Goal: Find specific page/section: Find specific page/section

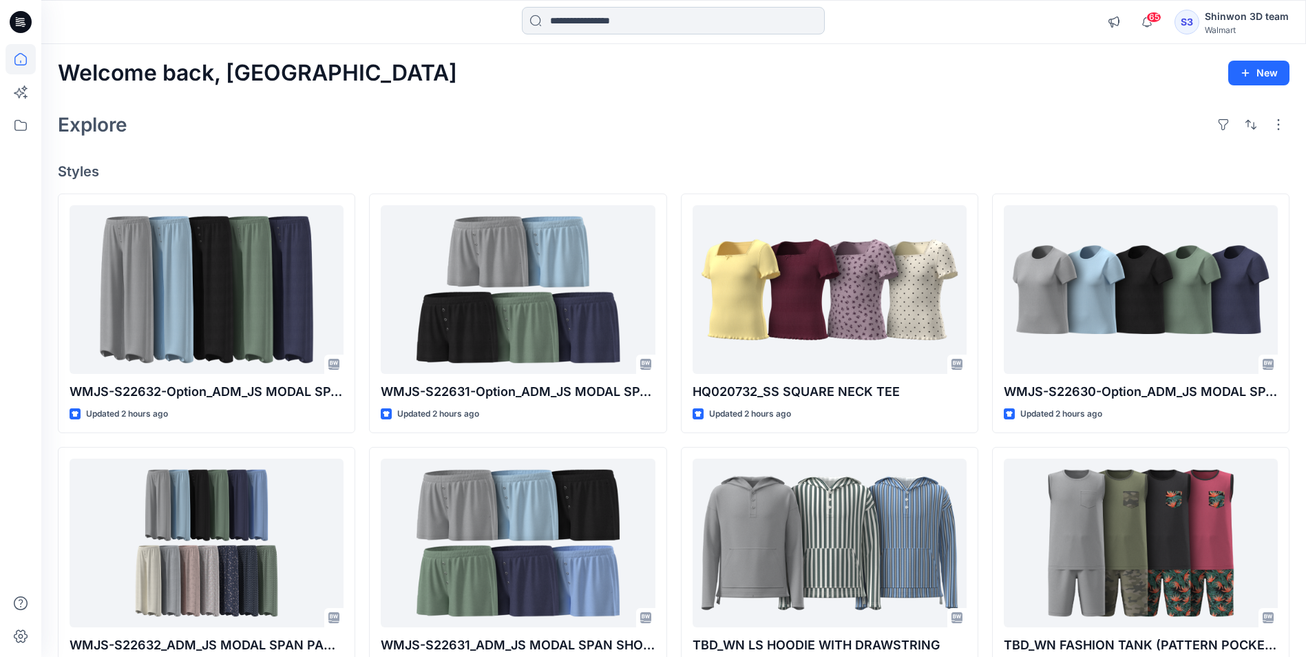
click at [674, 26] on input at bounding box center [673, 21] width 303 height 28
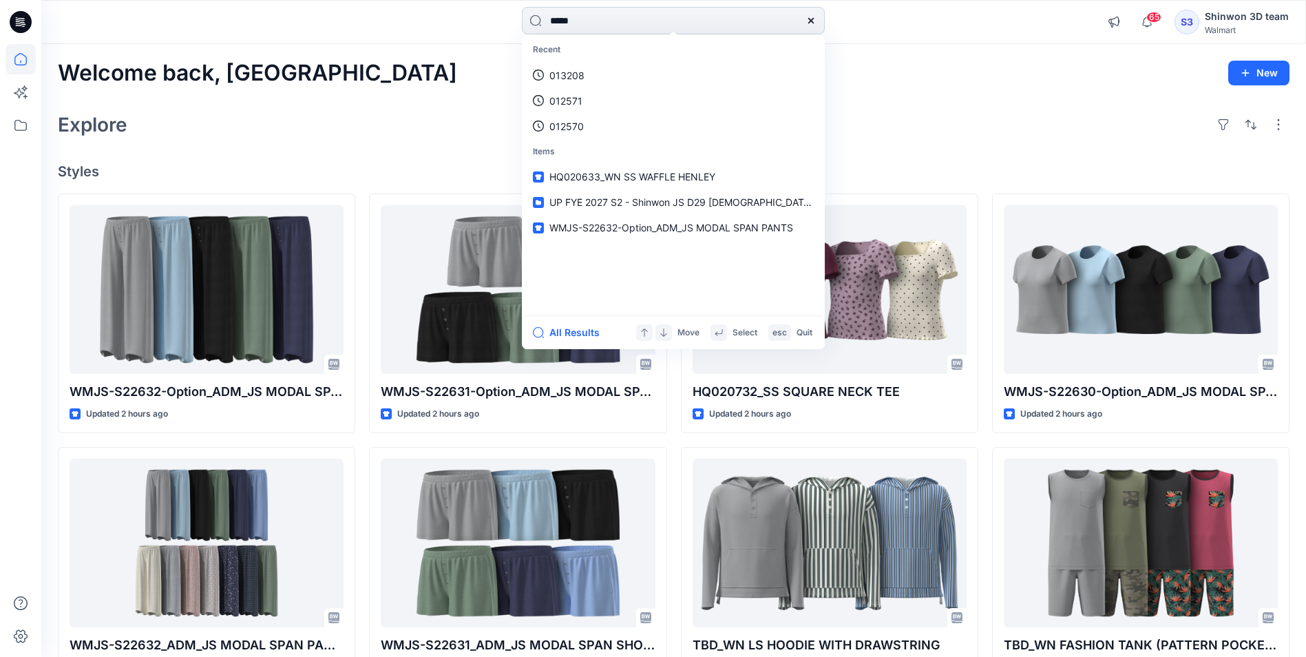
type input "******"
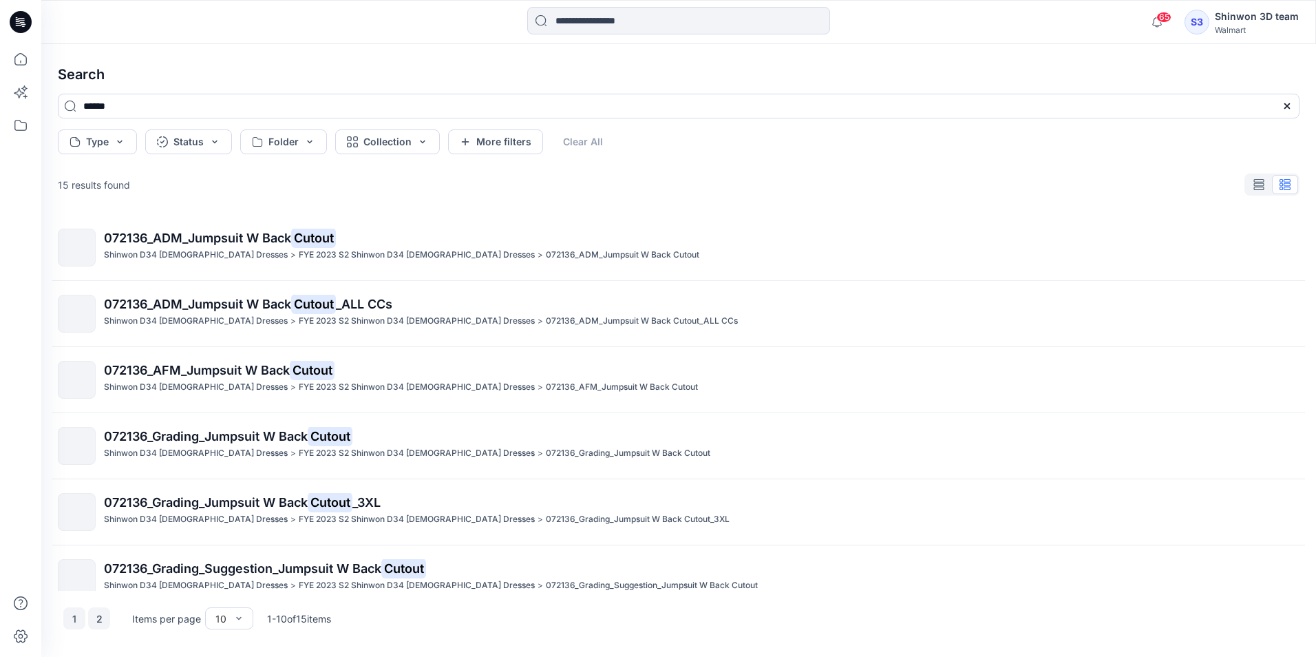
click at [96, 621] on button "2" at bounding box center [99, 618] width 22 height 22
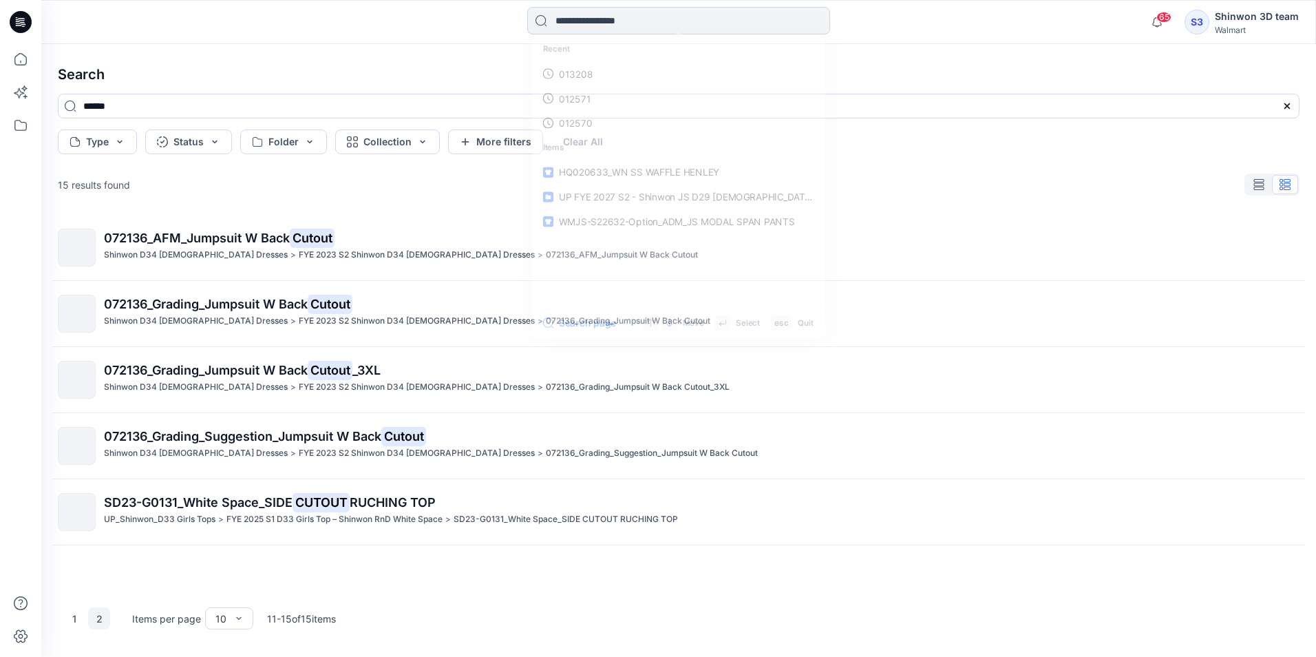
click at [604, 21] on input at bounding box center [678, 21] width 303 height 28
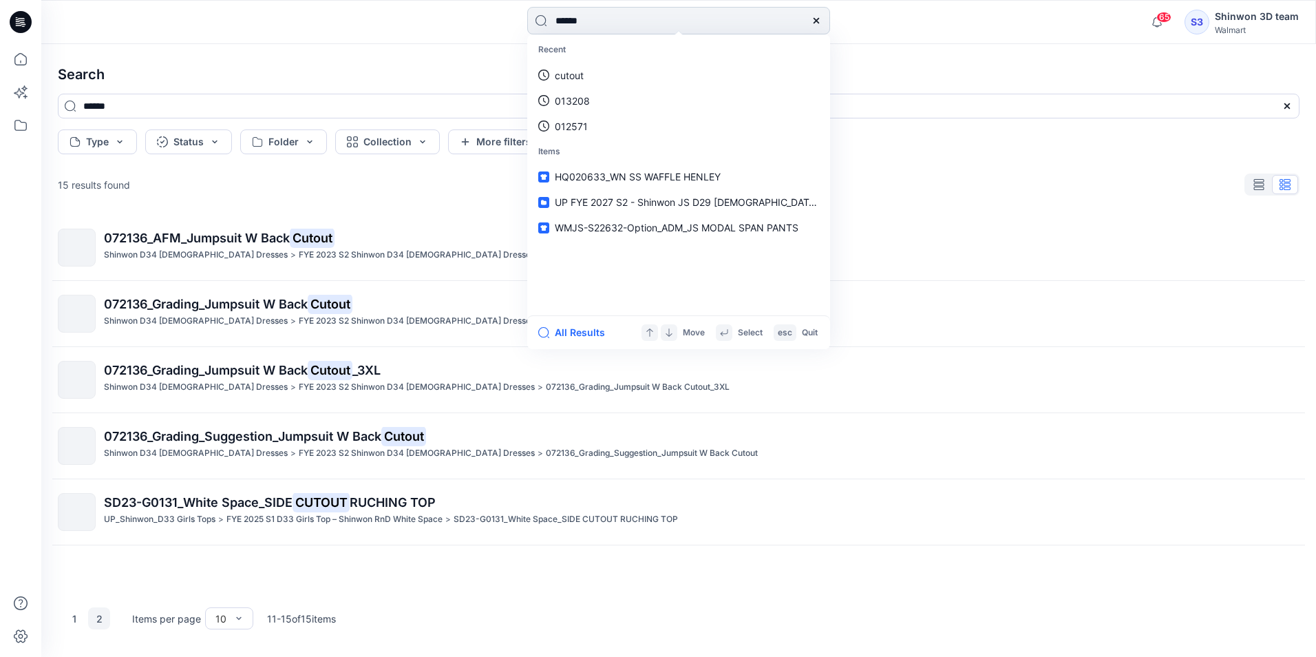
type input "*******"
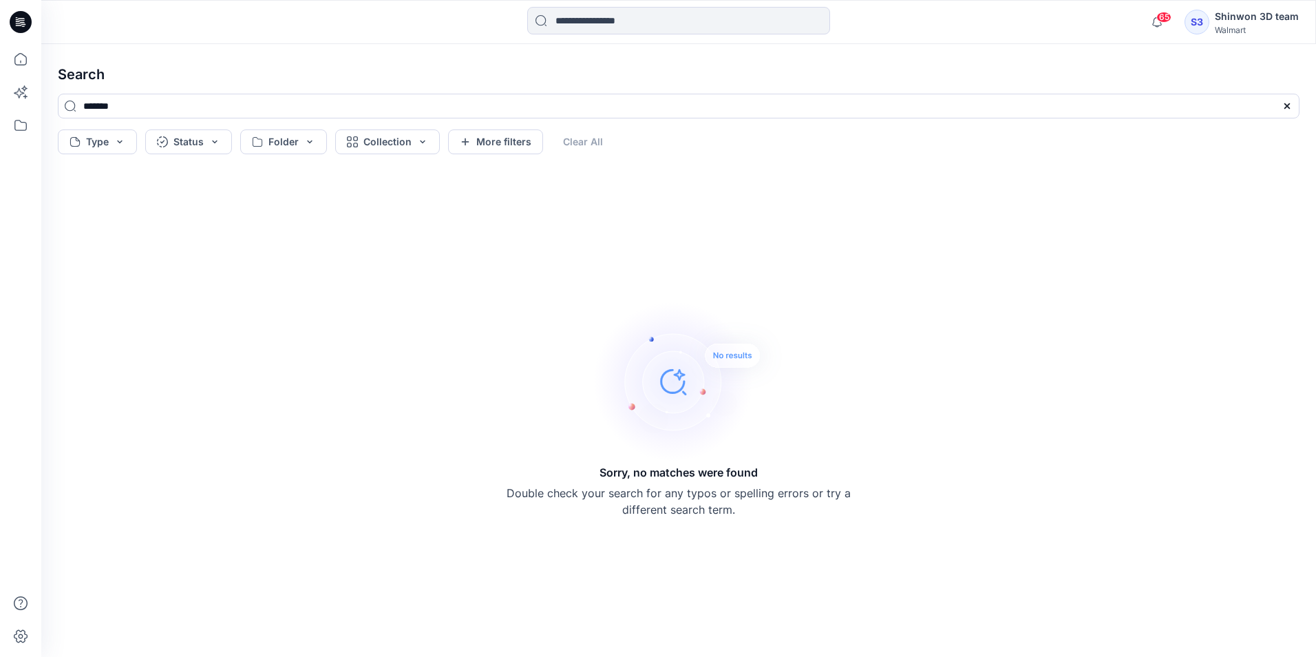
click at [19, 14] on icon at bounding box center [21, 22] width 22 height 22
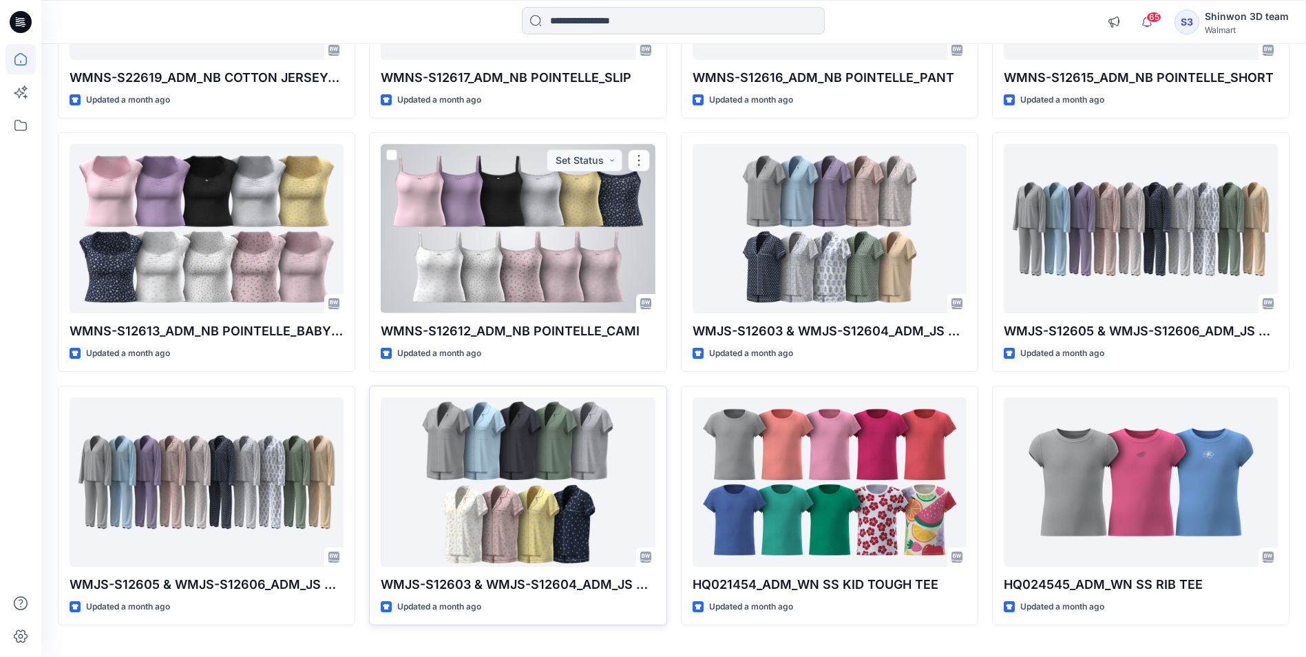
scroll to position [4147, 0]
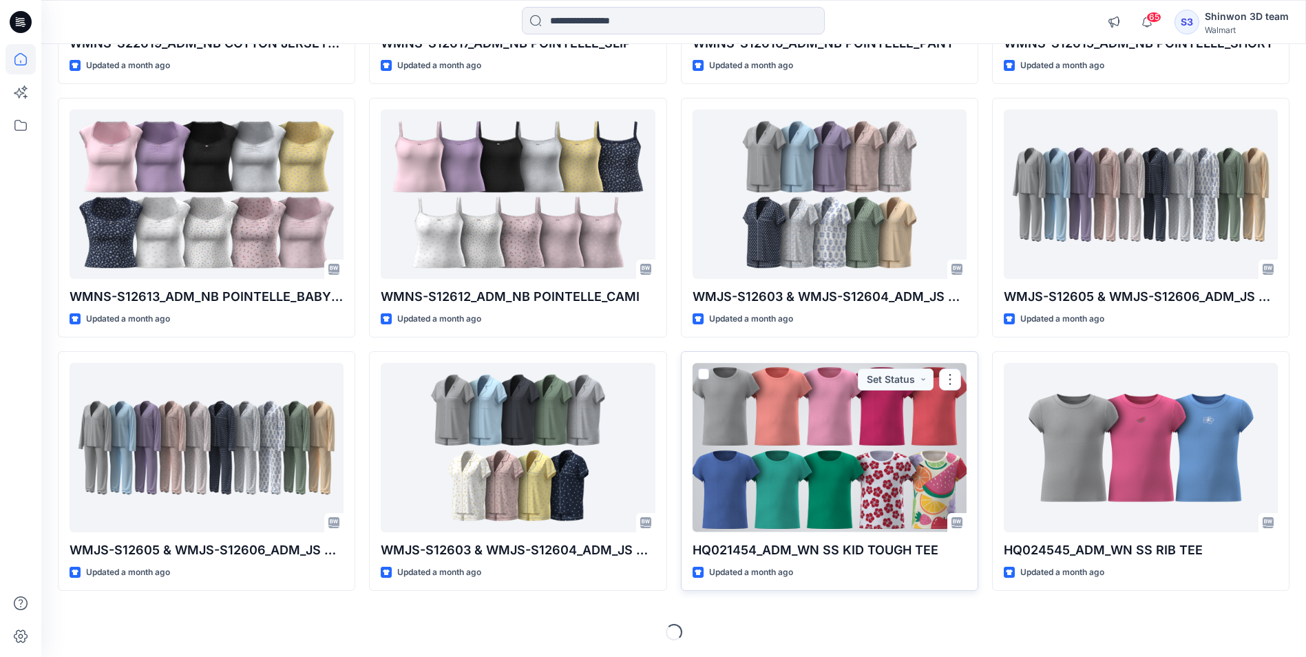
click at [777, 553] on p "HQ021454_ADM_WN SS KID TOUGH TEE" at bounding box center [829, 549] width 274 height 19
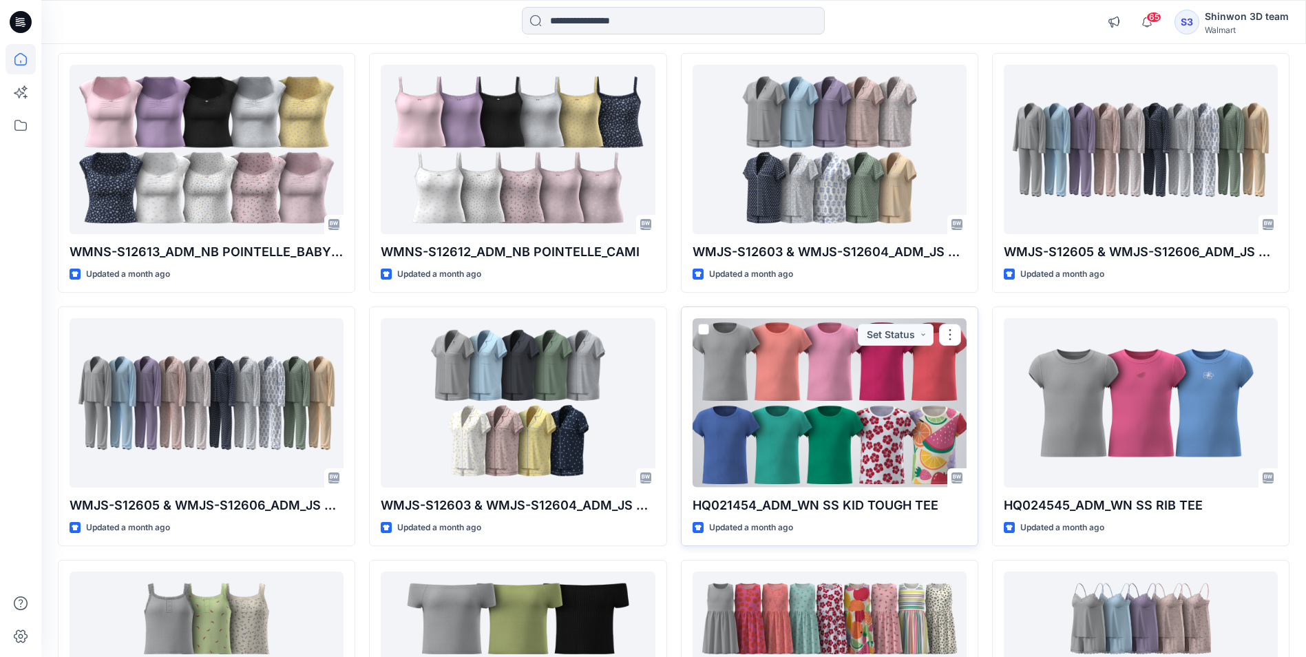
scroll to position [4216, 0]
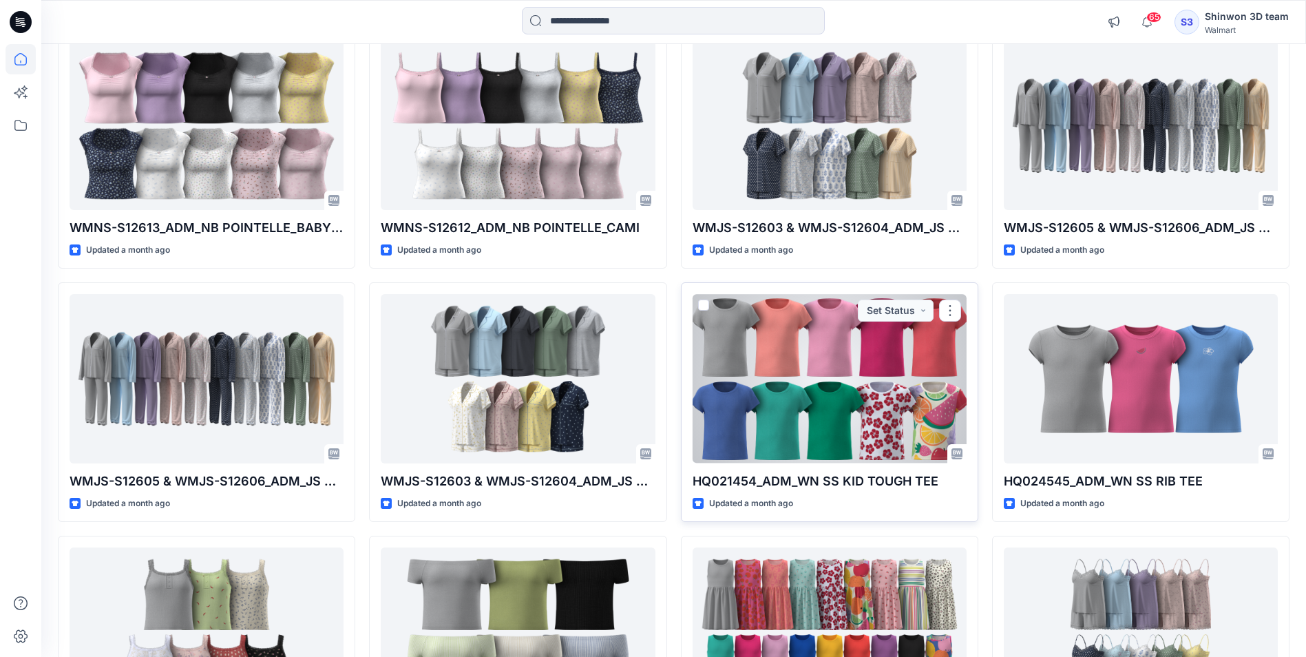
click at [820, 416] on div at bounding box center [829, 378] width 274 height 169
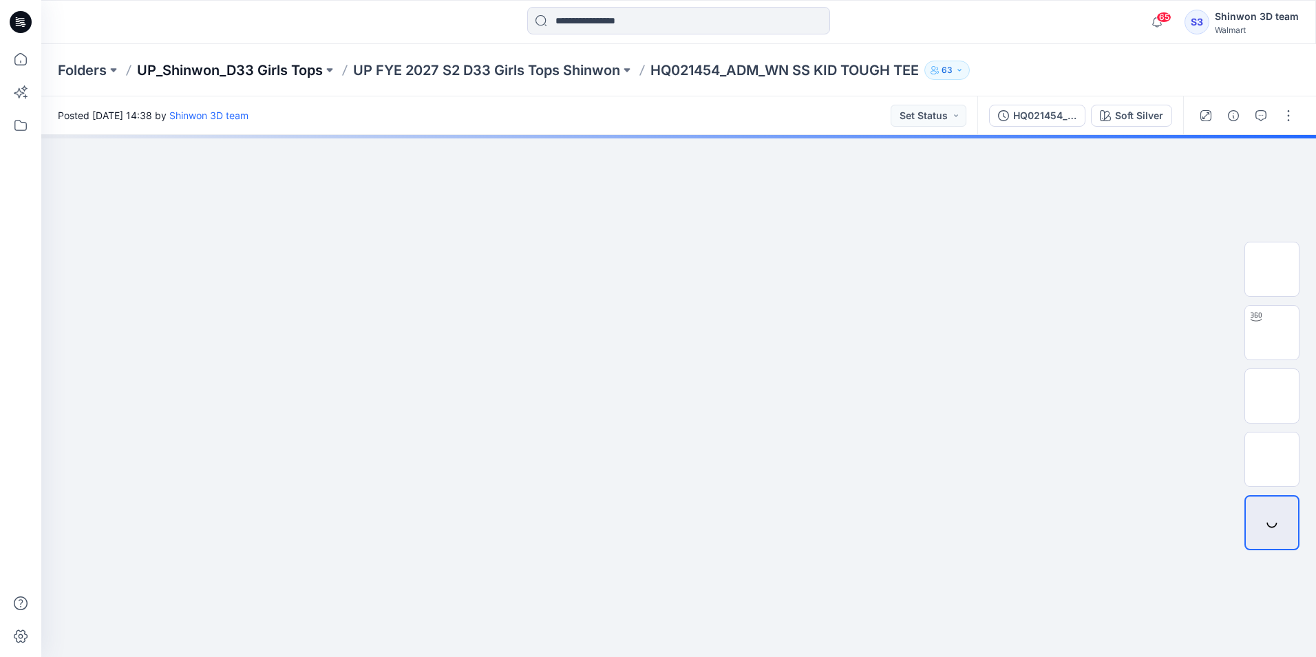
click at [195, 72] on p "UP_Shinwon_D33 Girls Tops" at bounding box center [230, 70] width 186 height 19
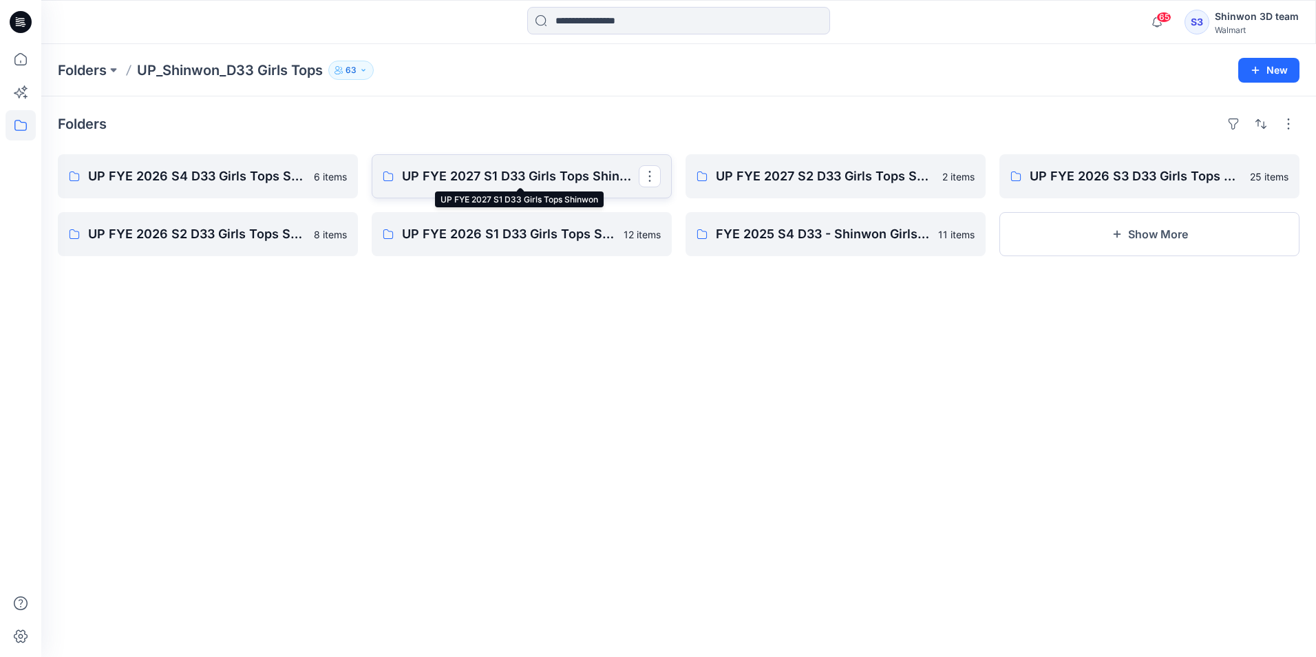
click at [521, 181] on p "UP FYE 2027 S1 D33 Girls Tops Shinwon" at bounding box center [520, 176] width 237 height 19
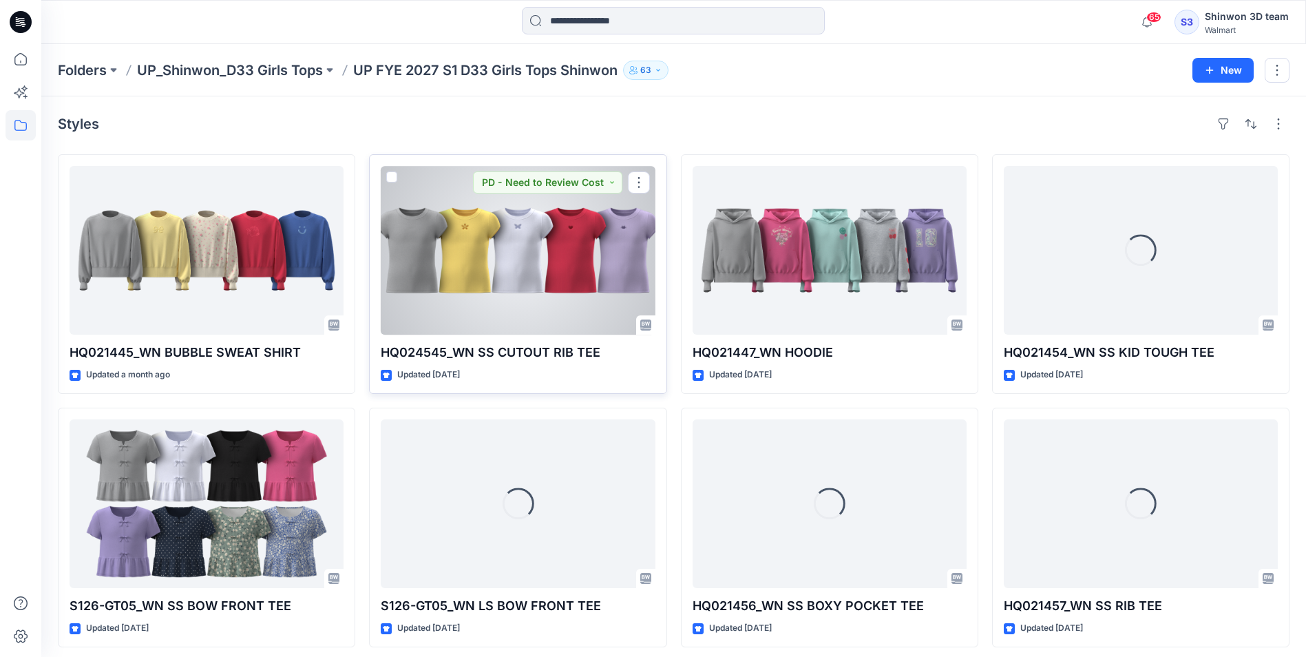
click at [454, 235] on div at bounding box center [518, 250] width 274 height 169
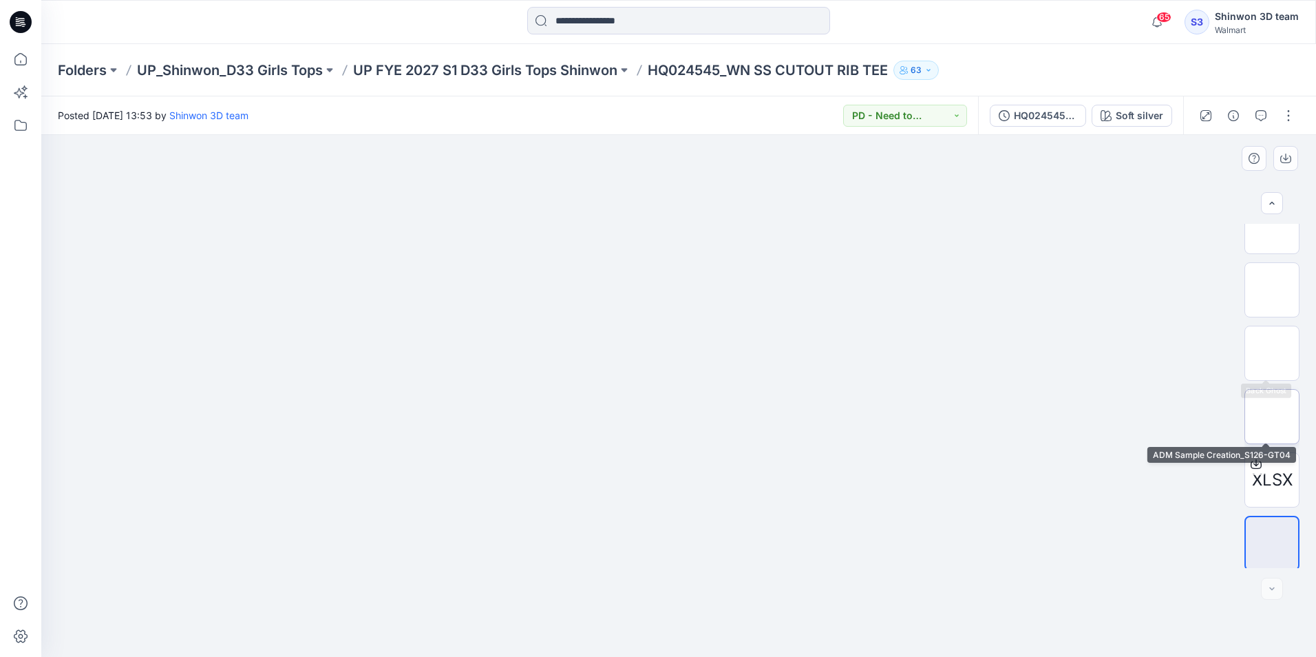
scroll to position [91, 0]
